Goal: Information Seeking & Learning: Learn about a topic

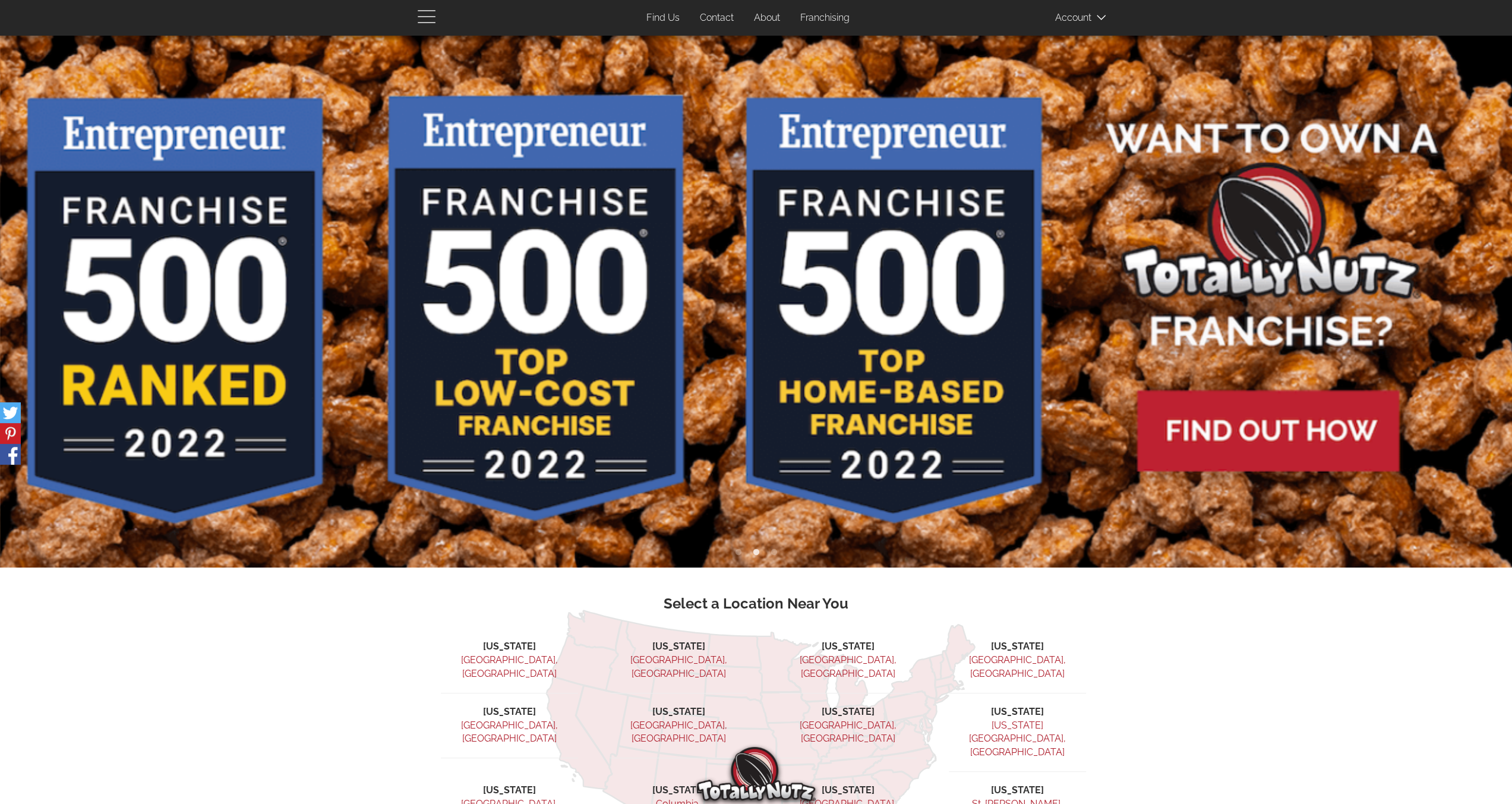
click at [425, 17] on span "button" at bounding box center [429, 16] width 23 height 14
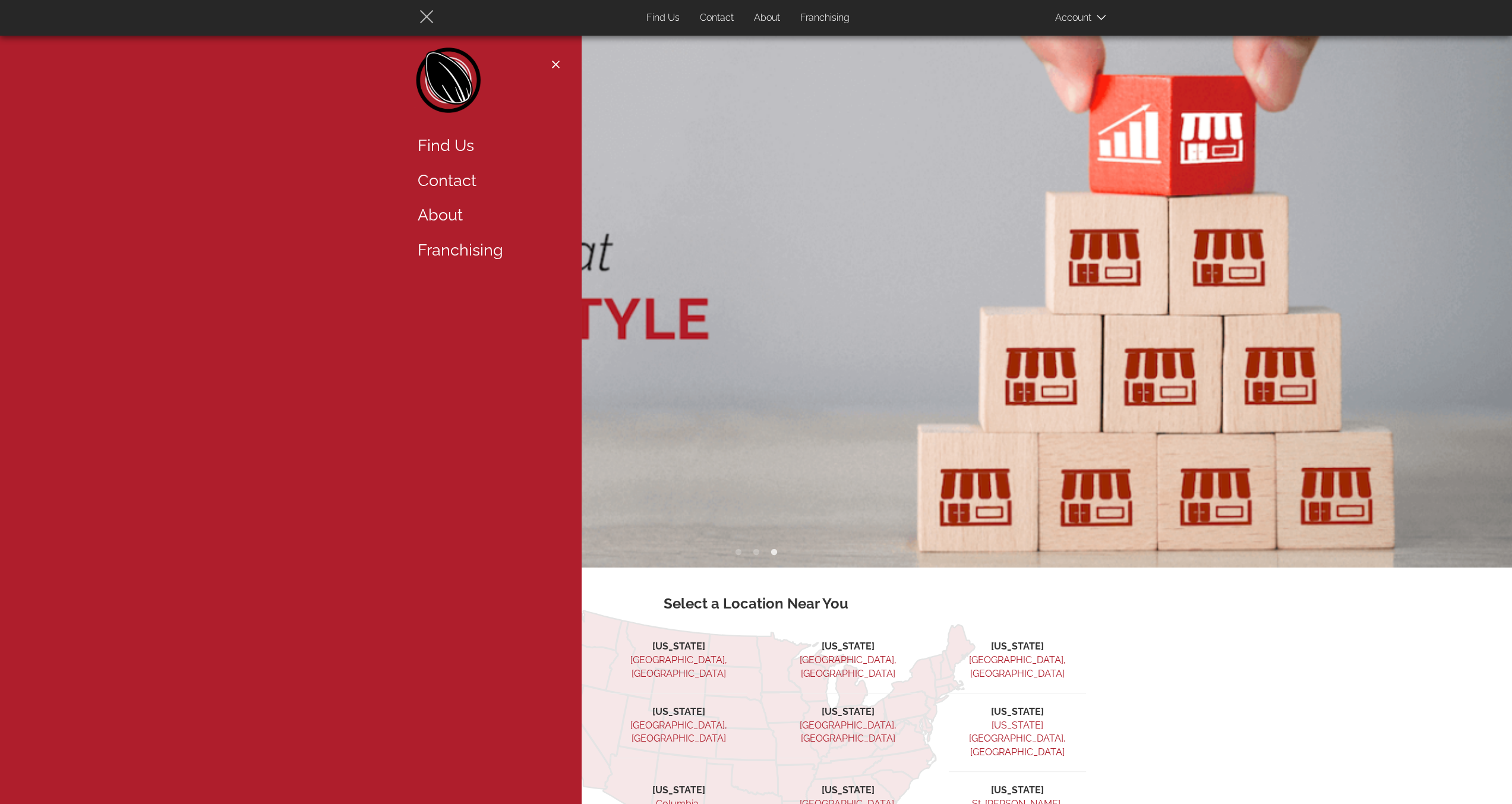
click at [425, 17] on span "button" at bounding box center [426, 16] width 13 height 13
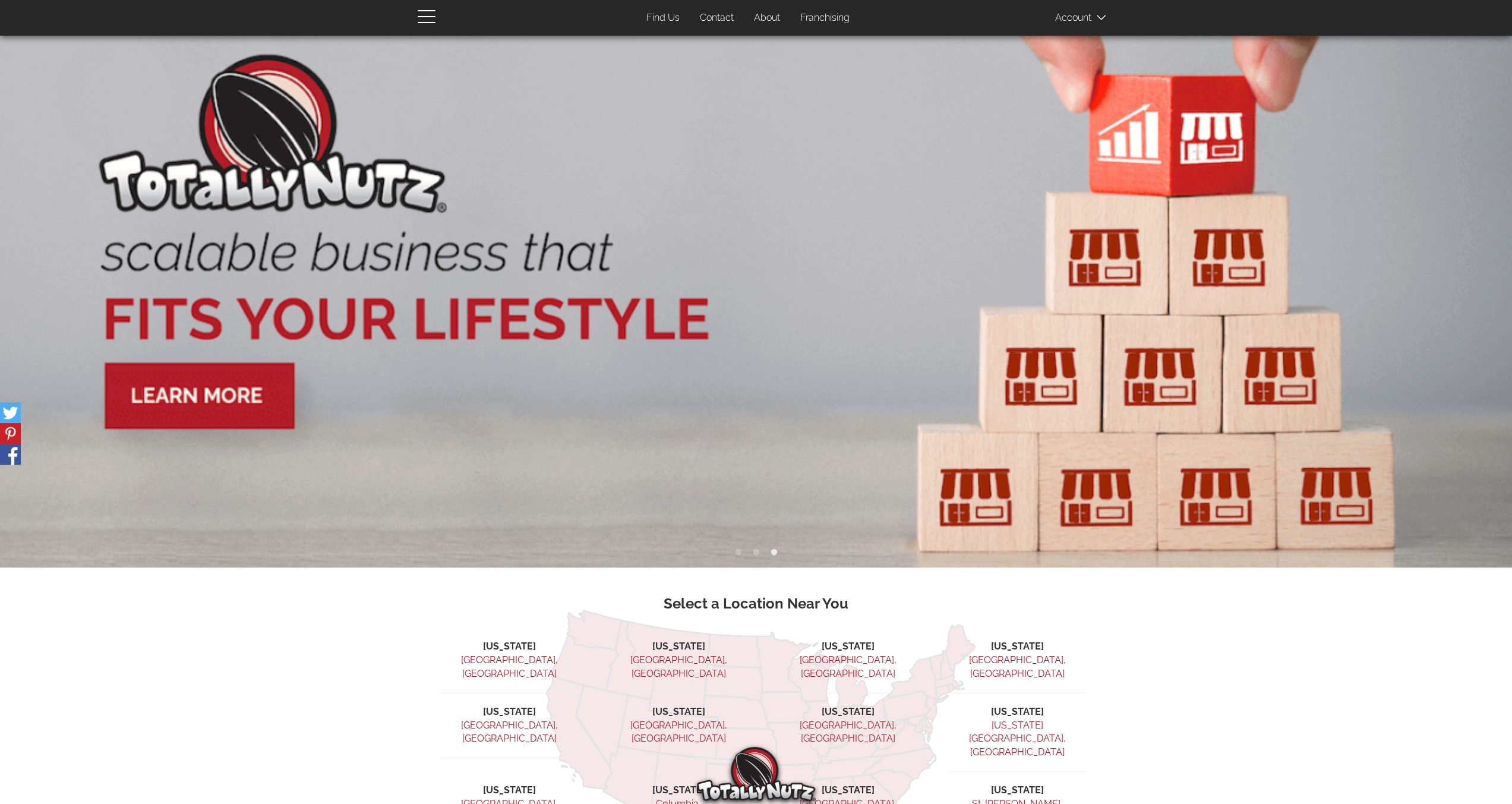
click at [823, 21] on link "Franchising" at bounding box center [825, 18] width 67 height 23
click at [828, 17] on link "Franchising" at bounding box center [825, 18] width 67 height 23
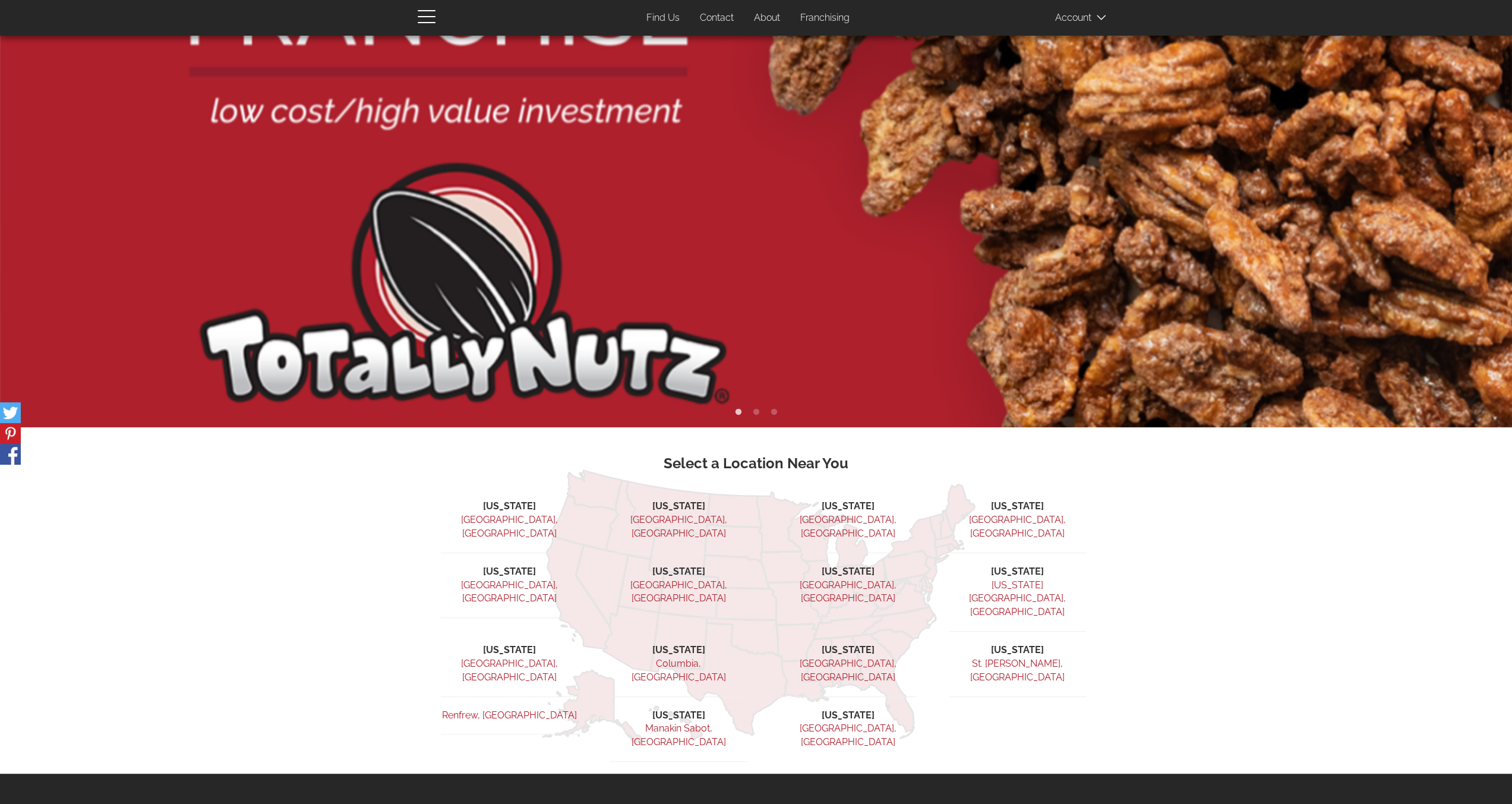
scroll to position [217, 0]
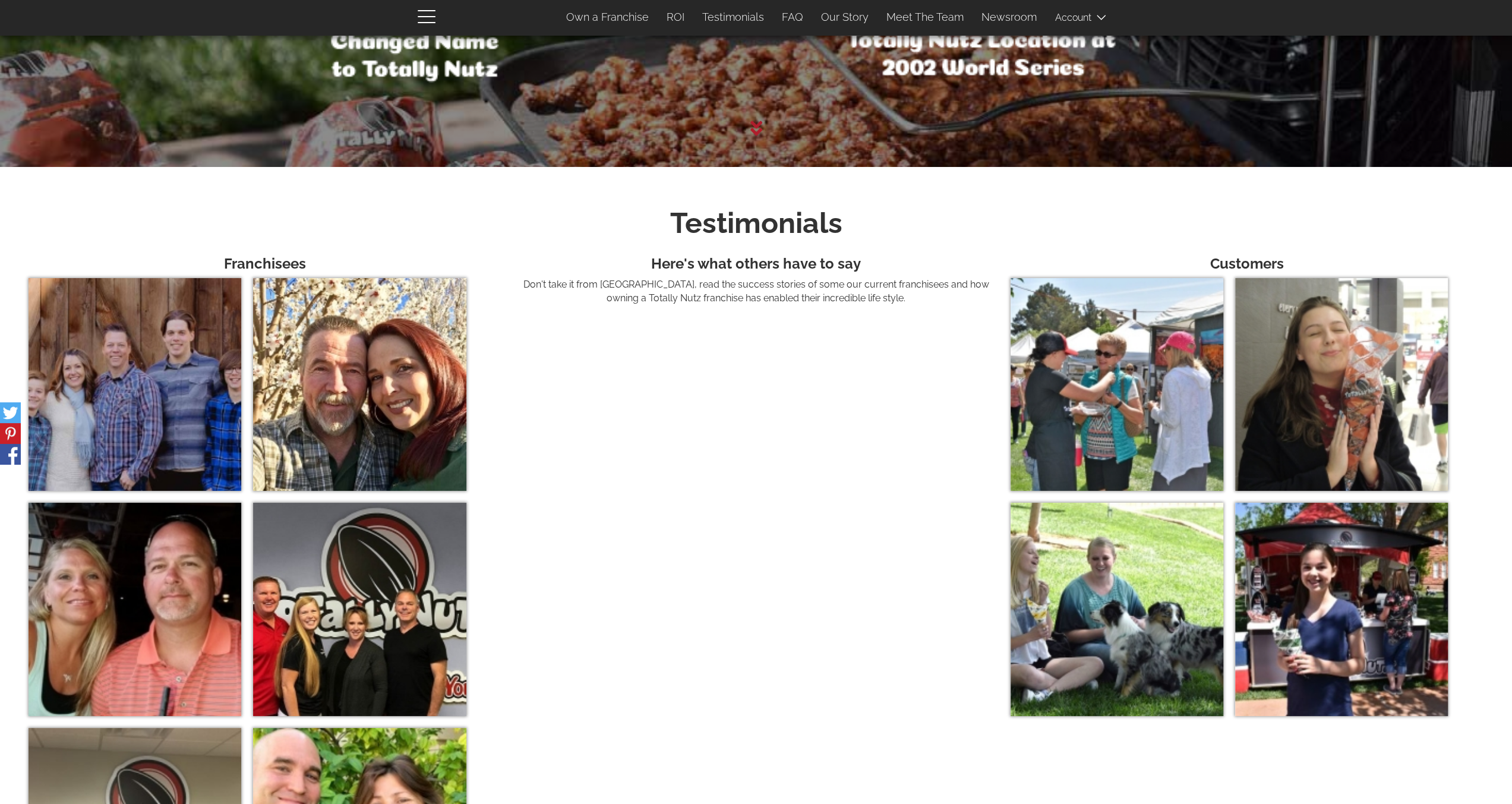
scroll to position [5090, 0]
